Goal: Information Seeking & Learning: Understand process/instructions

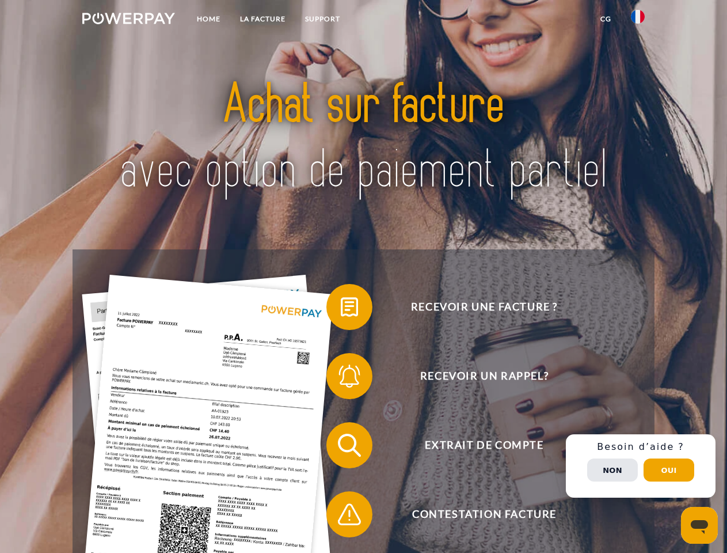
click at [128, 20] on img at bounding box center [128, 19] width 93 height 12
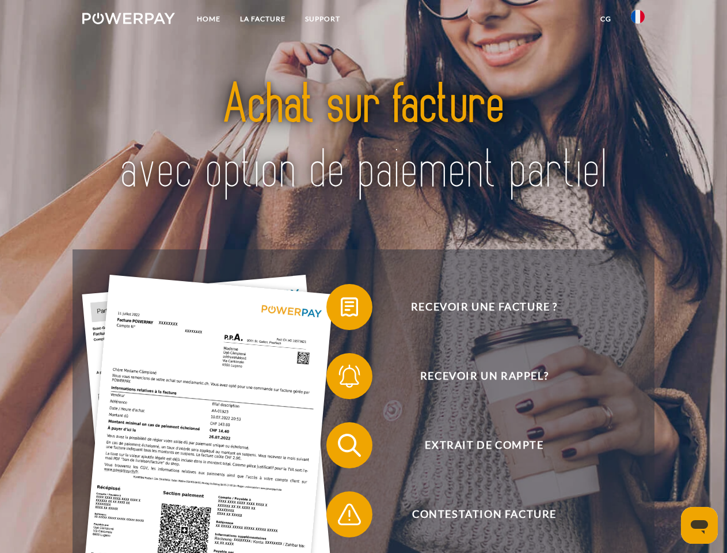
click at [638, 20] on img at bounding box center [638, 17] width 14 height 14
click at [606, 19] on link "CG" at bounding box center [606, 19] width 31 height 21
click at [341, 309] on span at bounding box center [332, 307] width 58 height 58
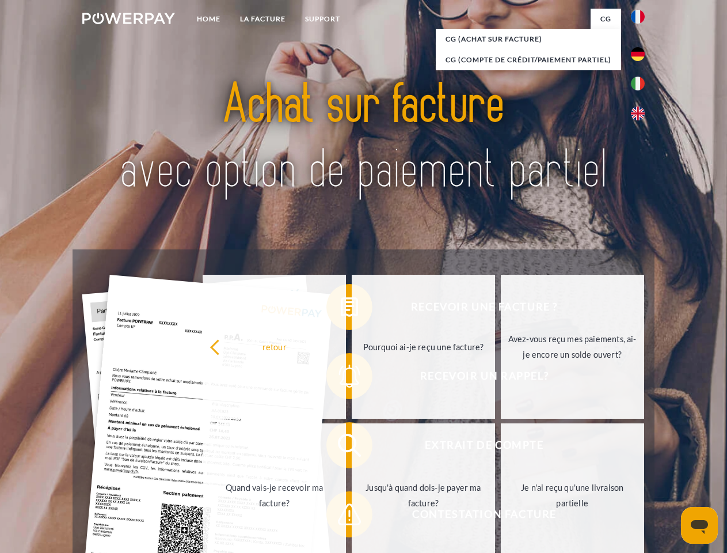
click at [341, 378] on div "Recevoir une facture ? Recevoir un rappel? Extrait de compte retour" at bounding box center [364, 479] width 582 height 461
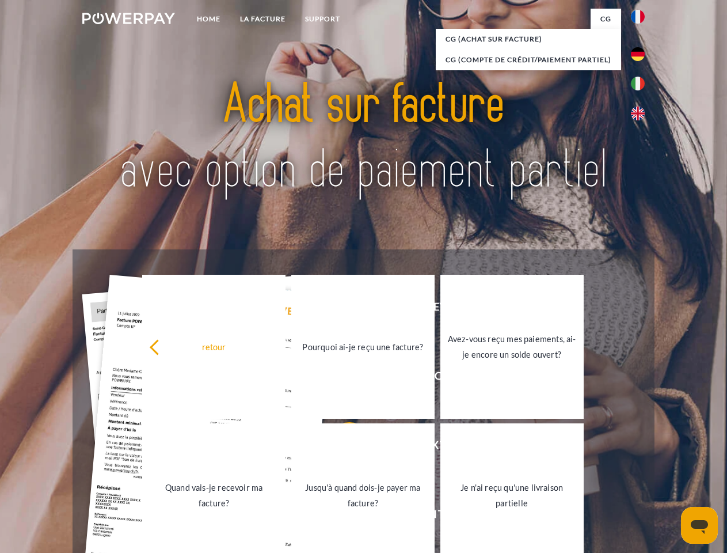
click at [341, 447] on link "Jusqu'à quand dois-je payer ma facture?" at bounding box center [362, 495] width 143 height 144
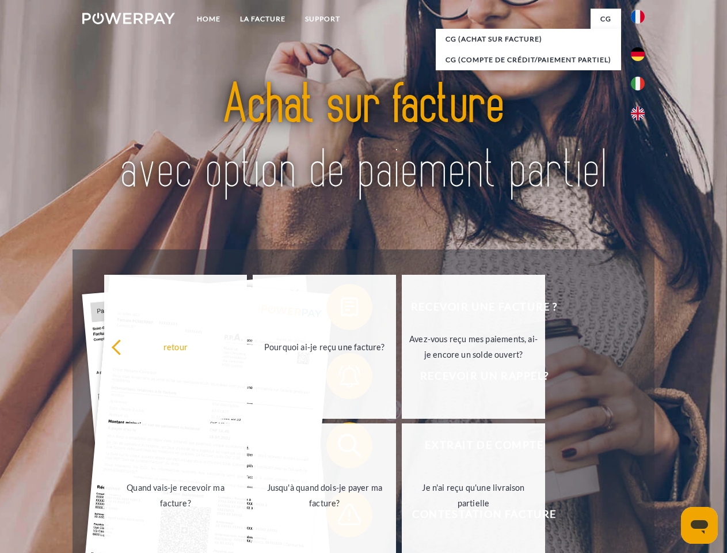
click at [341, 516] on span at bounding box center [332, 514] width 58 height 58
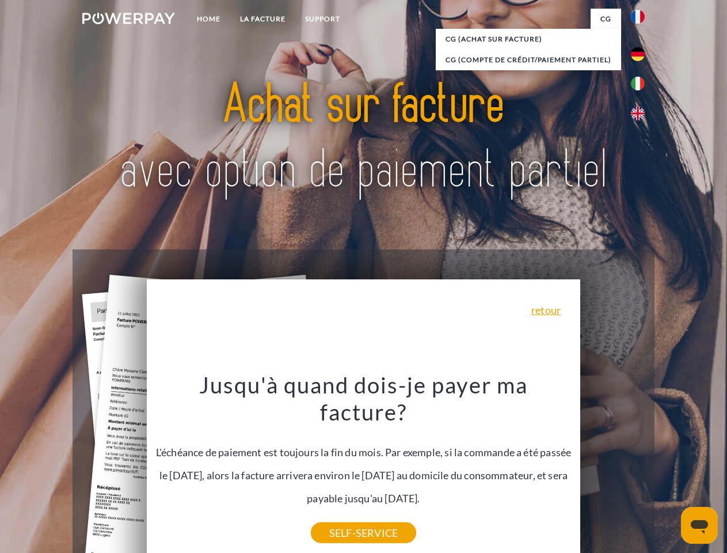
click at [641, 466] on div "Recevoir une facture ? Recevoir un rappel? Extrait de compte retour" at bounding box center [364, 479] width 582 height 461
click at [613, 468] on span "Extrait de compte" at bounding box center [484, 445] width 282 height 46
click at [669, 470] on header "Home LA FACTURE Support" at bounding box center [363, 397] width 727 height 795
